Goal: Task Accomplishment & Management: Complete application form

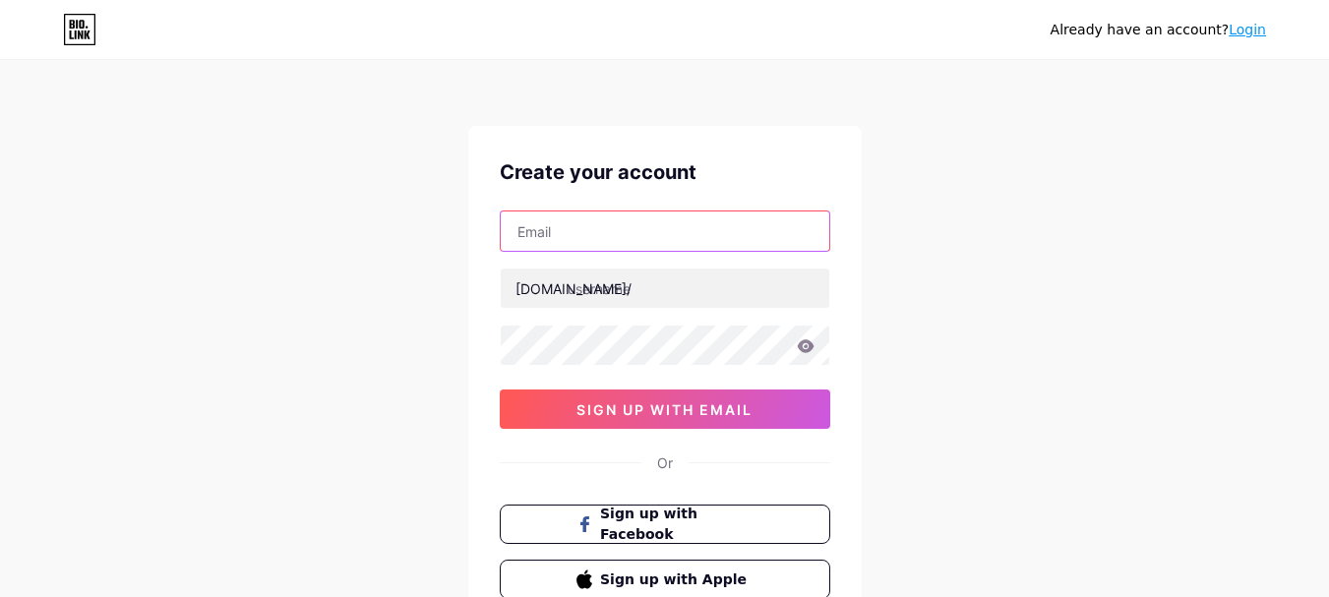
click at [590, 245] on input "text" at bounding box center [665, 230] width 329 height 39
paste input "[EMAIL_ADDRESS][DOMAIN_NAME]"
type input "[EMAIL_ADDRESS][DOMAIN_NAME]"
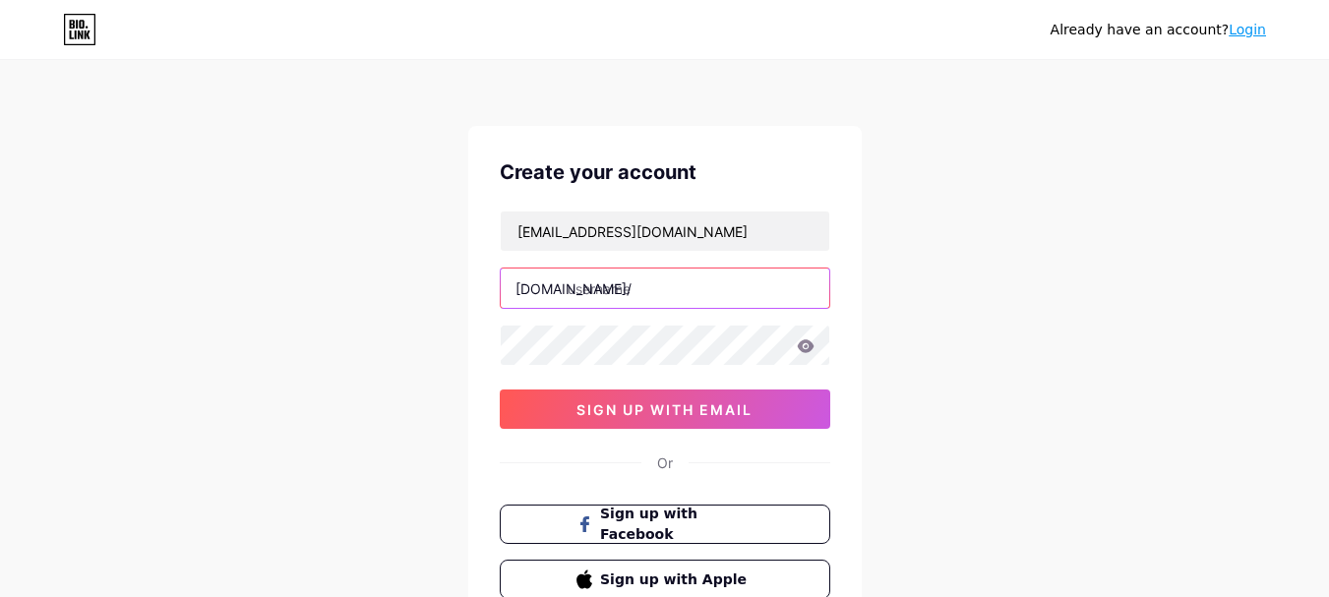
click at [627, 290] on input "text" at bounding box center [665, 288] width 329 height 39
paste input "thehazeconnect"
type input "thehazeconnect"
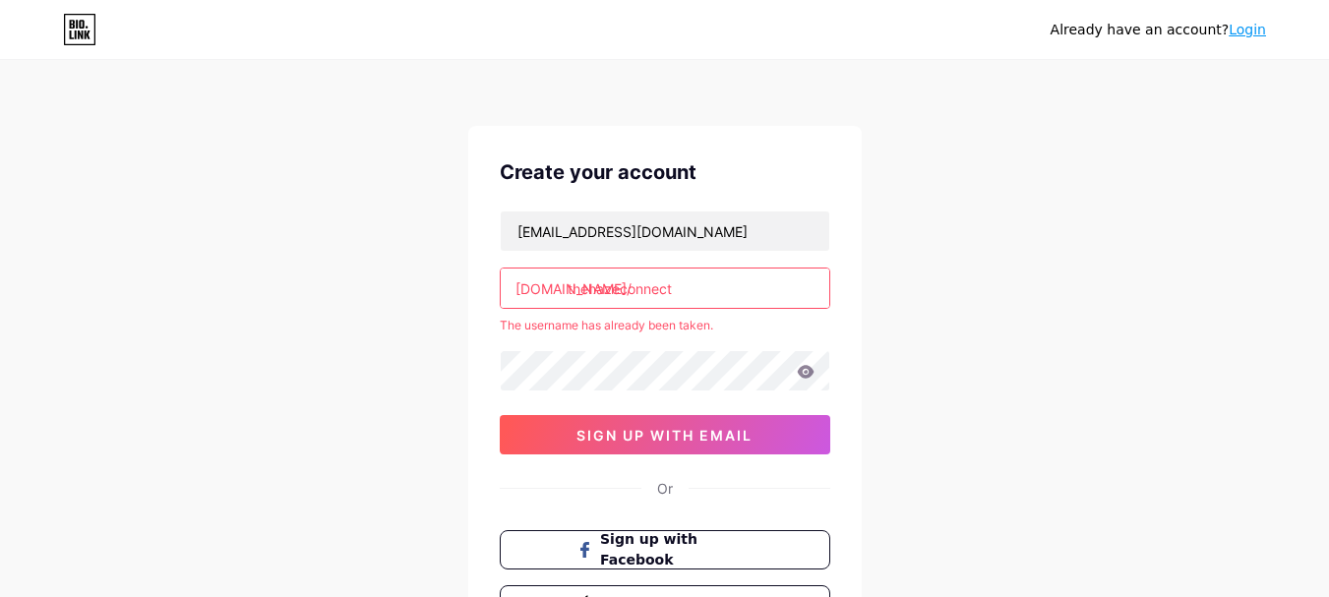
click at [1249, 33] on link "Login" at bounding box center [1247, 30] width 37 height 16
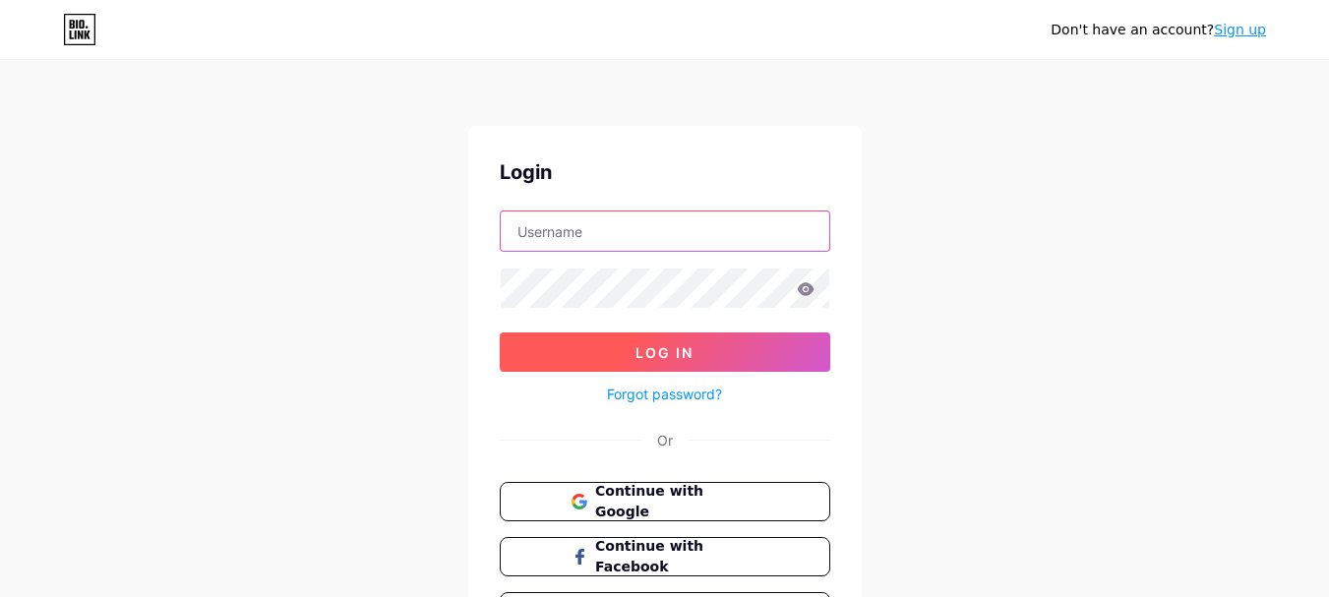
type input "[EMAIL_ADDRESS][DOMAIN_NAME]"
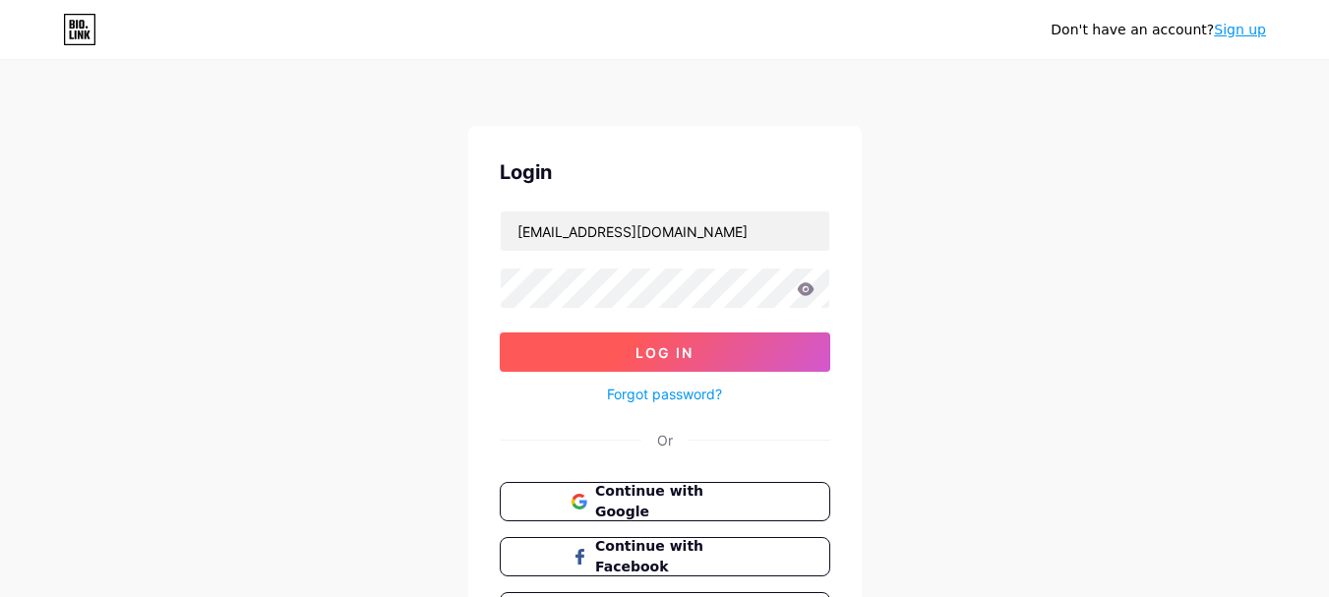
click at [624, 343] on button "Log In" at bounding box center [665, 351] width 330 height 39
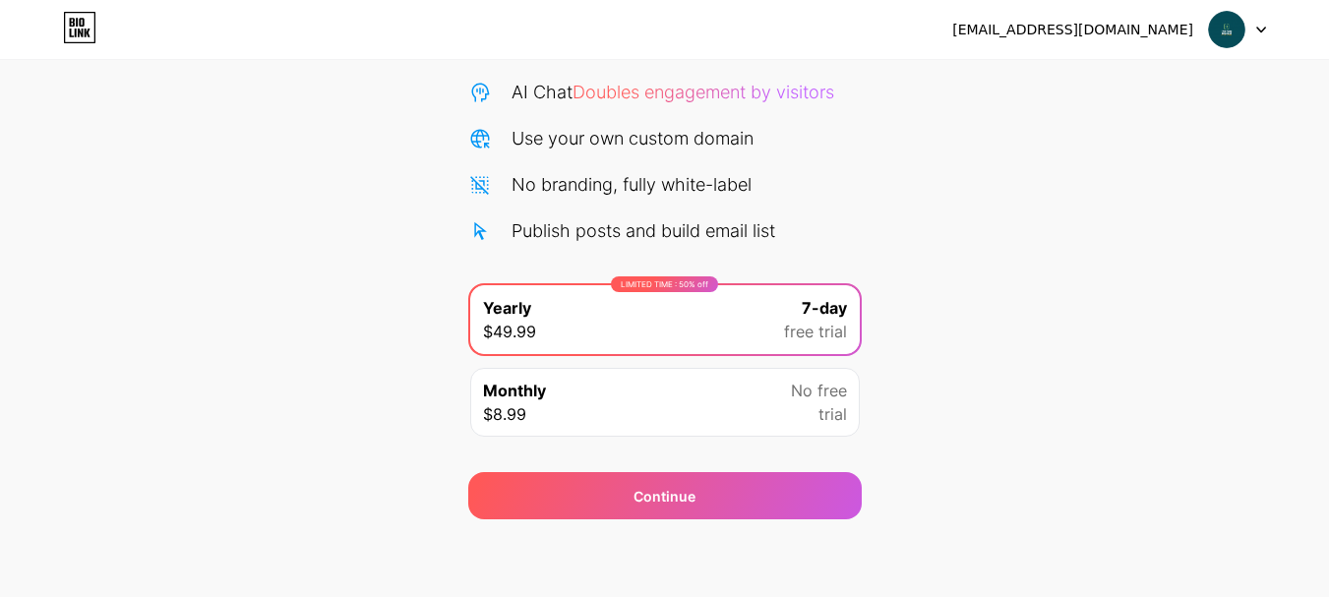
scroll to position [195, 0]
